Goal: Transaction & Acquisition: Purchase product/service

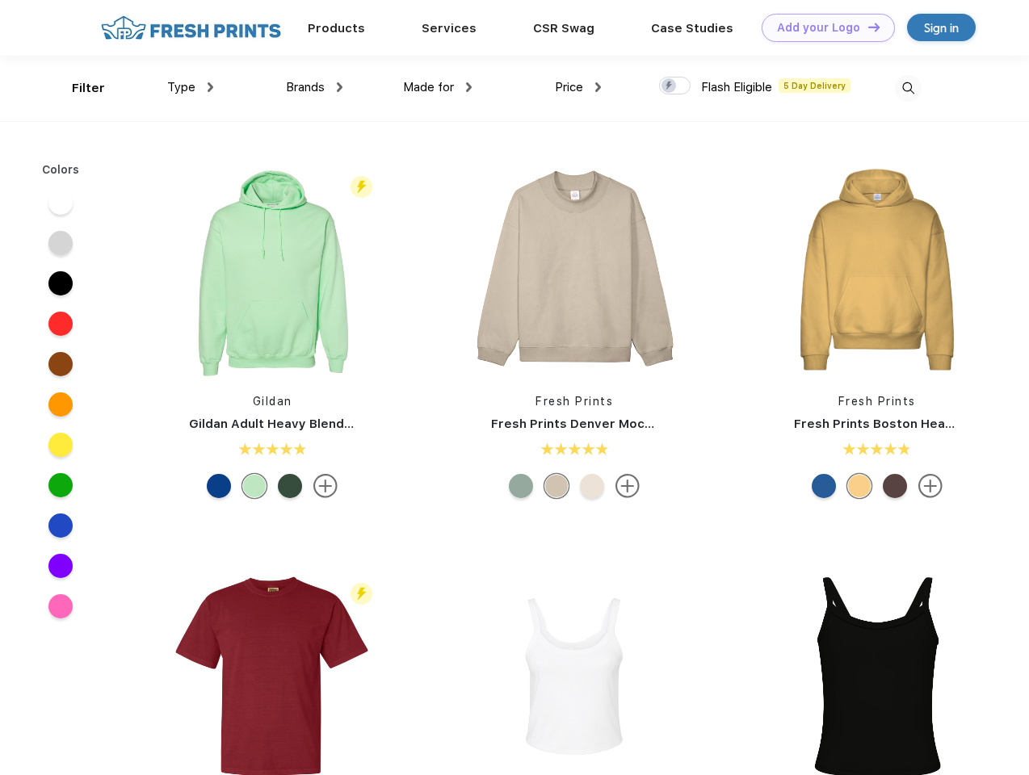
scroll to position [1, 0]
click at [822, 27] on link "Add your Logo Design Tool" at bounding box center [828, 28] width 133 height 28
click at [0, 0] on div "Design Tool" at bounding box center [0, 0] width 0 height 0
click at [866, 27] on link "Add your Logo Design Tool" at bounding box center [828, 28] width 133 height 28
click at [78, 88] on div "Filter" at bounding box center [88, 88] width 33 height 19
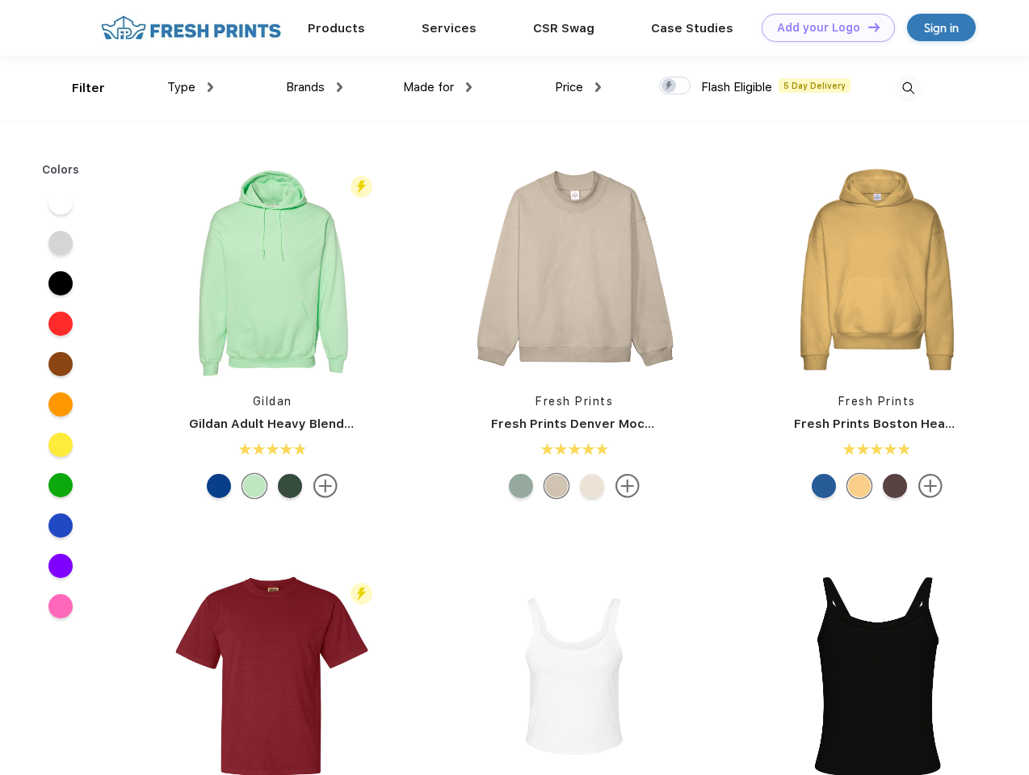
click at [191, 87] on span "Type" at bounding box center [181, 87] width 28 height 15
click at [314, 87] on span "Brands" at bounding box center [305, 87] width 39 height 15
click at [438, 87] on span "Made for" at bounding box center [428, 87] width 51 height 15
click at [578, 87] on span "Price" at bounding box center [569, 87] width 28 height 15
click at [675, 86] on div at bounding box center [674, 86] width 31 height 18
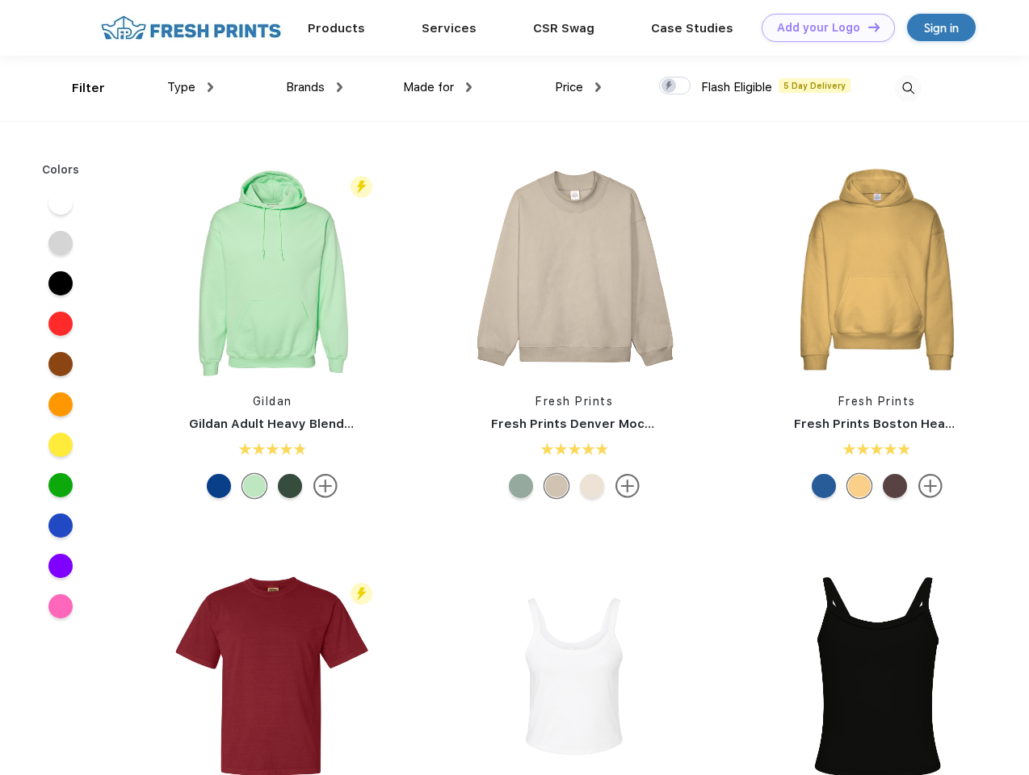
click at [669, 86] on input "checkbox" at bounding box center [664, 81] width 10 height 10
click at [908, 88] on img at bounding box center [908, 88] width 27 height 27
